Goal: Check status: Check status

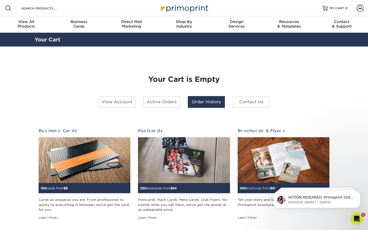
click at [194, 101] on link "Order History" at bounding box center [206, 102] width 37 height 12
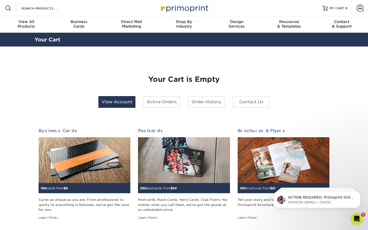
click at [119, 100] on link "View Account" at bounding box center [116, 102] width 37 height 12
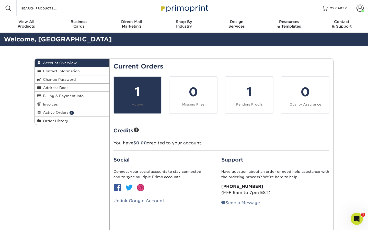
click at [141, 100] on div "1" at bounding box center [138, 92] width 42 height 18
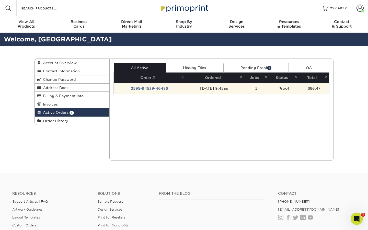
click at [150, 87] on td "2595-94539-46486" at bounding box center [150, 88] width 72 height 11
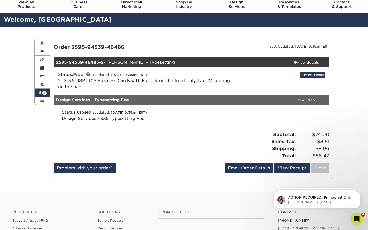
scroll to position [26, 0]
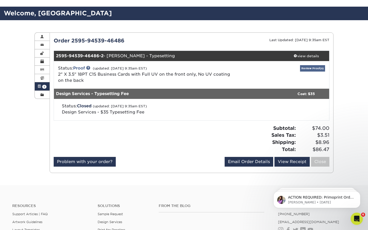
click at [313, 69] on link "Review Proof(s)" at bounding box center [312, 68] width 25 height 6
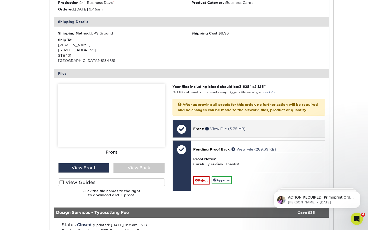
scroll to position [149, 0]
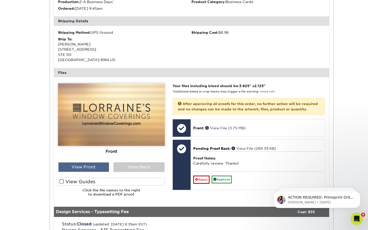
click at [89, 165] on div "View Front" at bounding box center [83, 167] width 51 height 10
click at [132, 163] on div "View Back" at bounding box center [139, 167] width 51 height 10
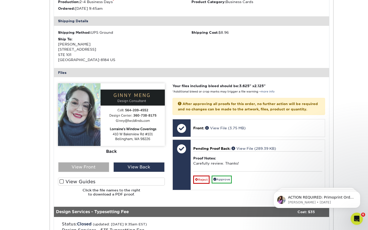
click at [100, 162] on div "View Front" at bounding box center [83, 167] width 51 height 10
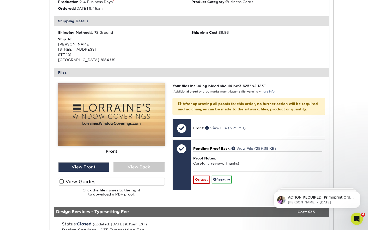
click at [62, 179] on span at bounding box center [62, 181] width 4 height 5
click at [0, 0] on input "View Guides" at bounding box center [0, 0] width 0 height 0
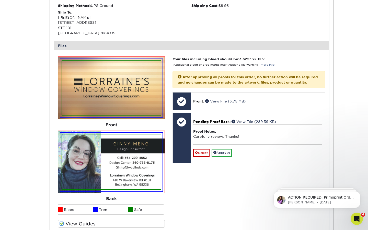
scroll to position [177, 0]
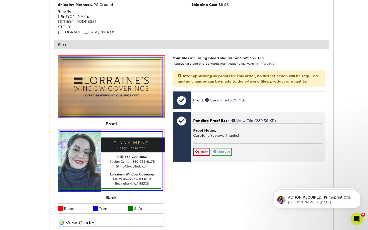
click at [224, 150] on link "Approve" at bounding box center [222, 152] width 20 height 8
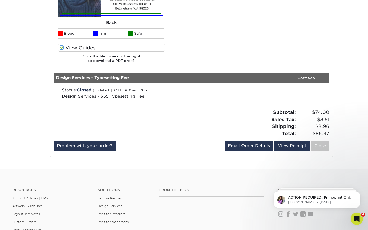
scroll to position [352, 0]
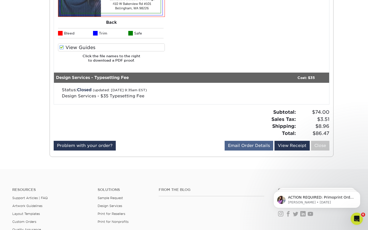
click at [256, 144] on link "Email Order Details" at bounding box center [249, 146] width 49 height 10
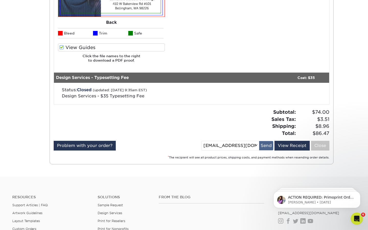
click at [262, 144] on button "Send" at bounding box center [266, 145] width 14 height 9
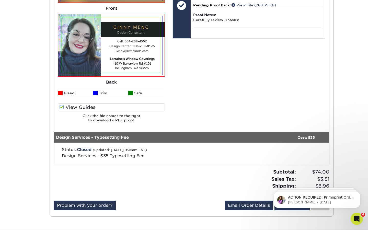
scroll to position [324, 0]
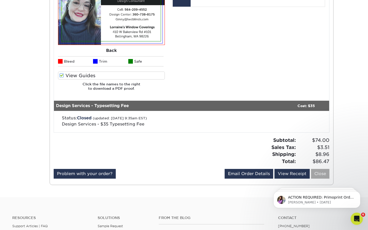
click at [321, 173] on link "Close" at bounding box center [320, 174] width 18 height 10
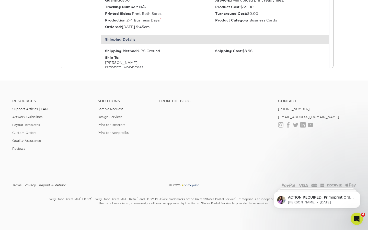
scroll to position [0, 0]
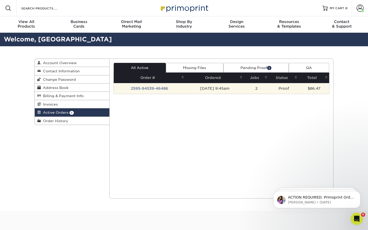
click at [165, 89] on td "2595-94539-46486" at bounding box center [150, 88] width 72 height 11
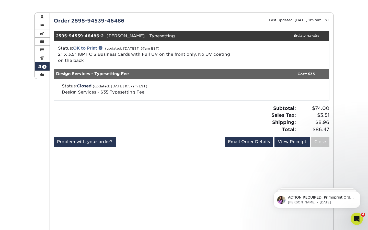
scroll to position [42, 0]
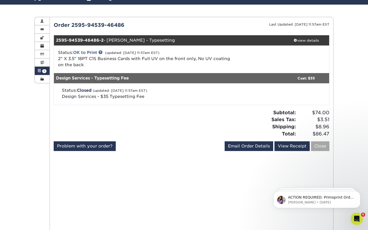
click at [318, 144] on link "Close" at bounding box center [320, 146] width 18 height 10
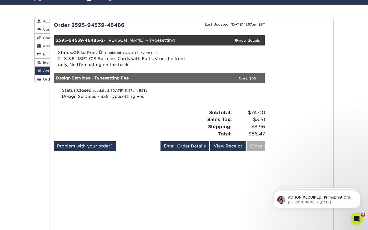
scroll to position [0, 0]
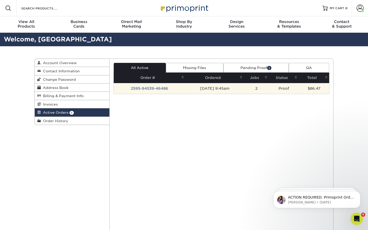
click at [149, 87] on td "2595-94539-46486" at bounding box center [150, 88] width 72 height 11
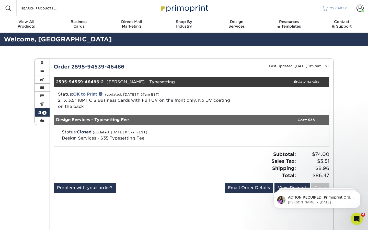
click at [330, 10] on link "MY CART 0" at bounding box center [335, 8] width 25 height 16
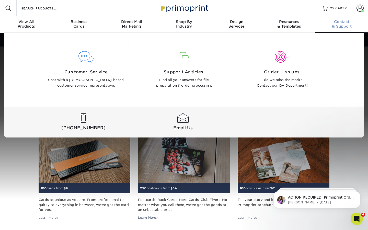
click at [335, 25] on div "Contact & Support" at bounding box center [342, 23] width 53 height 9
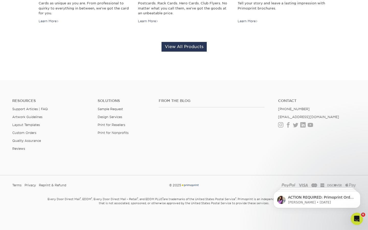
scroll to position [196, 0]
